Goal: Task Accomplishment & Management: Use online tool/utility

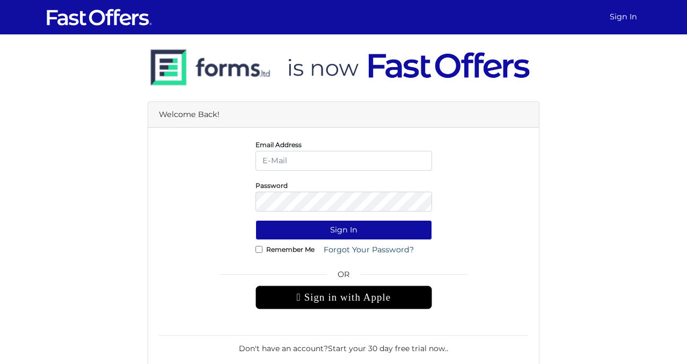
click at [371, 163] on input "email" at bounding box center [344, 161] width 177 height 20
type input "[PERSON_NAME][EMAIL_ADDRESS][DOMAIN_NAME]"
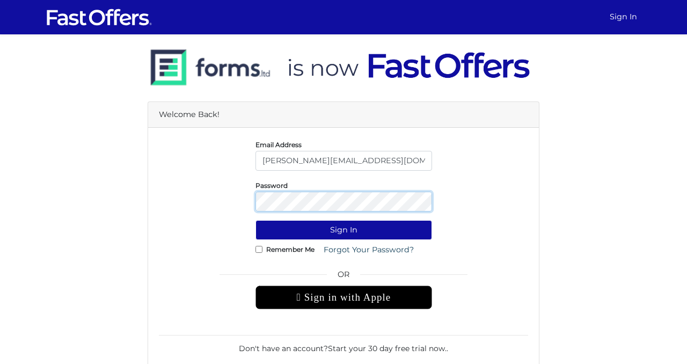
click at [256, 220] on button "Sign In" at bounding box center [344, 230] width 177 height 20
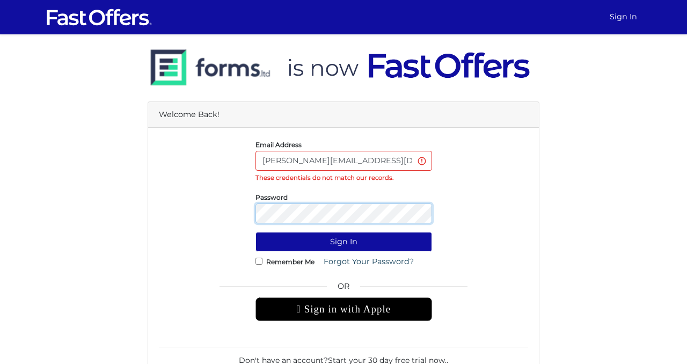
click at [256, 232] on button "Sign In" at bounding box center [344, 242] width 177 height 20
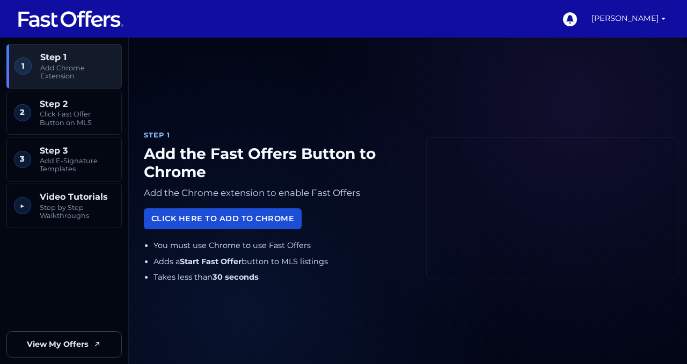
click at [213, 222] on link "Click Here to Add to Chrome" at bounding box center [223, 218] width 158 height 21
